Goal: Navigation & Orientation: Understand site structure

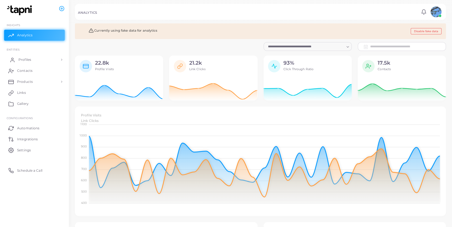
click at [18, 56] on link "Profiles" at bounding box center [34, 59] width 61 height 11
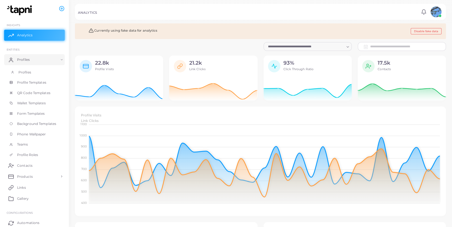
click at [21, 71] on span "Profiles" at bounding box center [24, 72] width 13 height 5
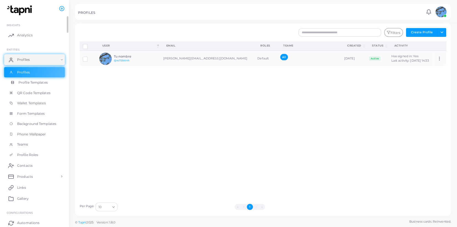
click at [25, 83] on span "Profile Templates" at bounding box center [32, 82] width 29 height 5
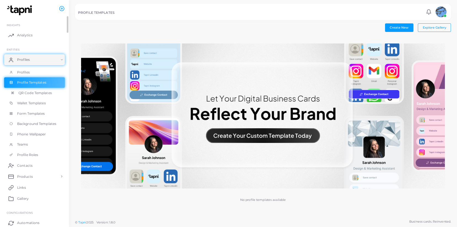
click at [31, 96] on link "QR Code Templates" at bounding box center [34, 93] width 61 height 10
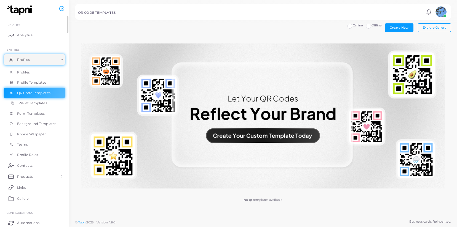
click at [37, 106] on span "Wallet Templates" at bounding box center [32, 103] width 29 height 5
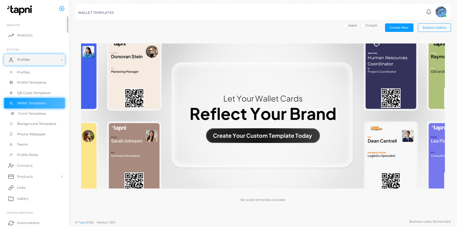
click at [36, 115] on span "Form Templates" at bounding box center [32, 113] width 28 height 5
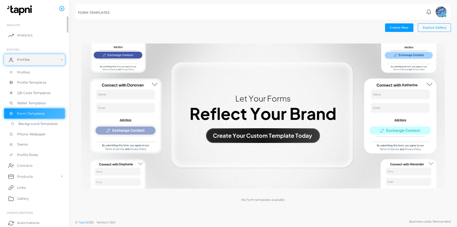
click at [35, 125] on span "Background Templates" at bounding box center [37, 123] width 39 height 5
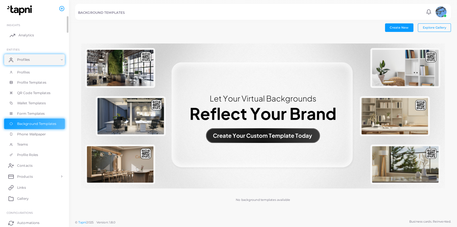
click at [24, 34] on span "Analytics" at bounding box center [25, 35] width 15 height 5
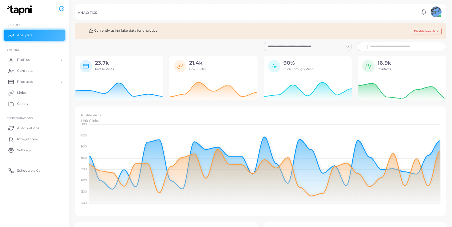
click at [371, 65] on icon at bounding box center [369, 66] width 6 height 6
click at [368, 67] on icon at bounding box center [368, 67] width 4 height 1
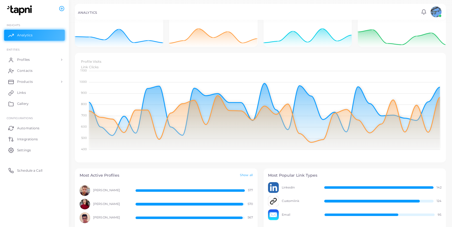
scroll to position [134, 0]
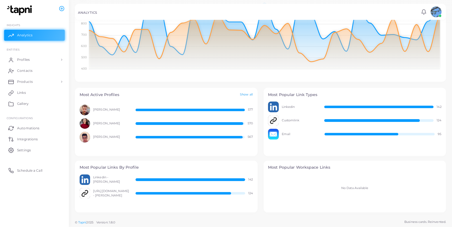
click at [245, 95] on link "Show all" at bounding box center [246, 95] width 13 height 5
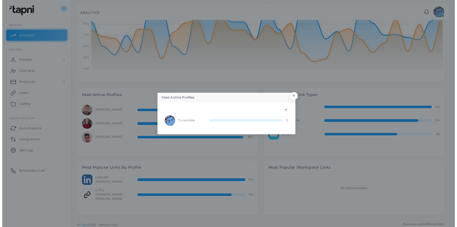
scroll to position [5, 4]
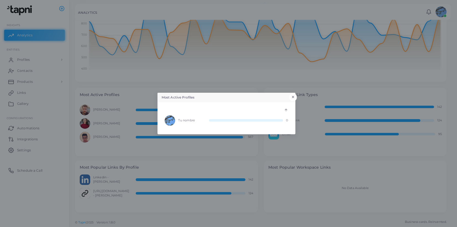
click at [295, 98] on button "×" at bounding box center [292, 97] width 7 height 7
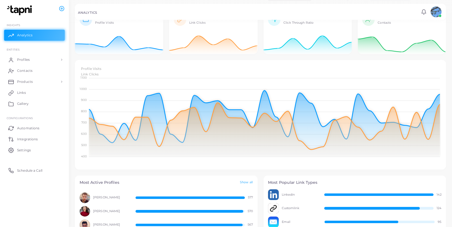
scroll to position [0, 0]
